Goal: Task Accomplishment & Management: Manage account settings

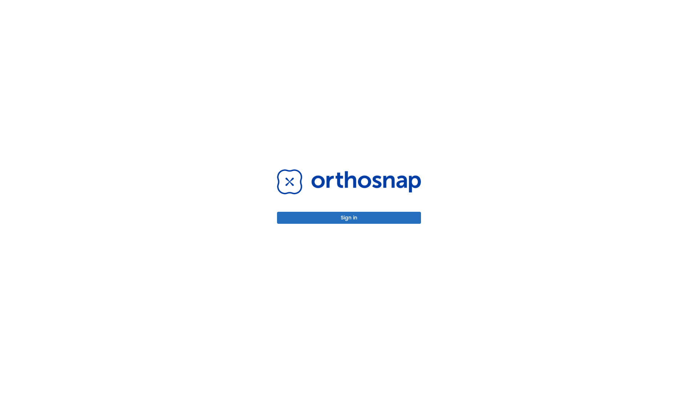
click at [349, 217] on button "Sign in" at bounding box center [349, 218] width 144 height 12
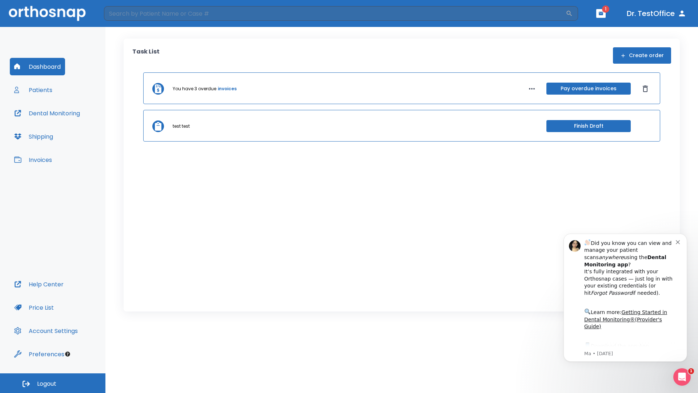
click at [53, 383] on span "Logout" at bounding box center [46, 384] width 19 height 8
